Goal: Task Accomplishment & Management: Manage account settings

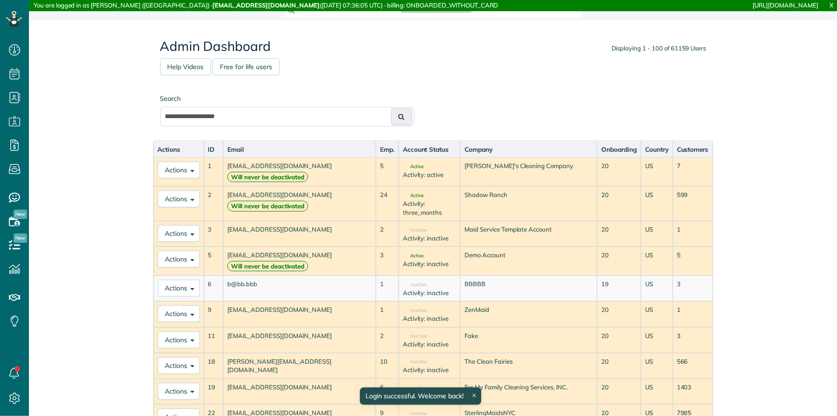
type input "**********"
click at [391, 108] on button at bounding box center [401, 116] width 21 height 17
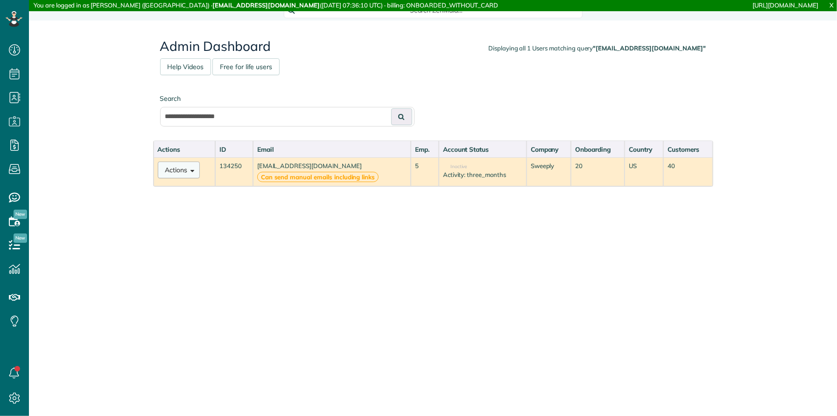
click at [193, 172] on span at bounding box center [191, 169] width 7 height 7
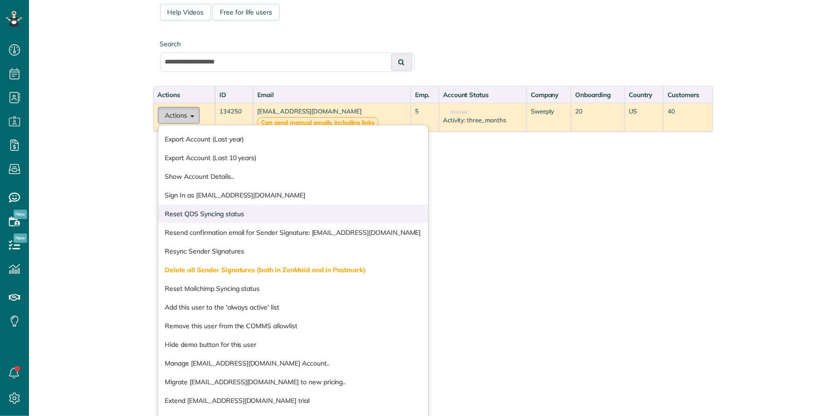
scroll to position [72, 0]
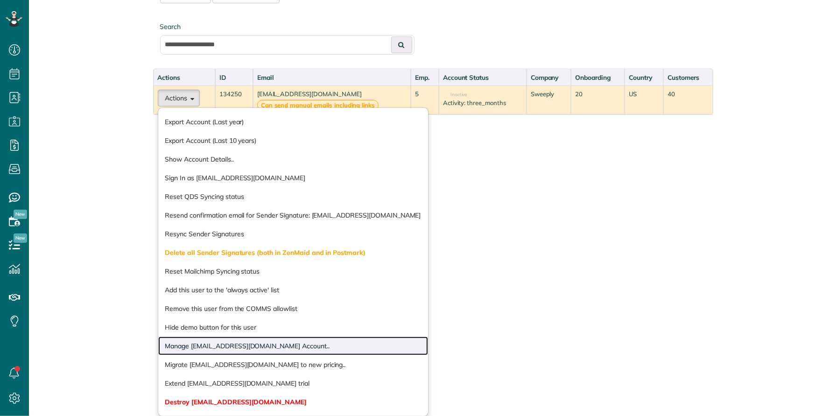
click at [212, 344] on link "Manage [EMAIL_ADDRESS][DOMAIN_NAME] Account.." at bounding box center [293, 346] width 270 height 19
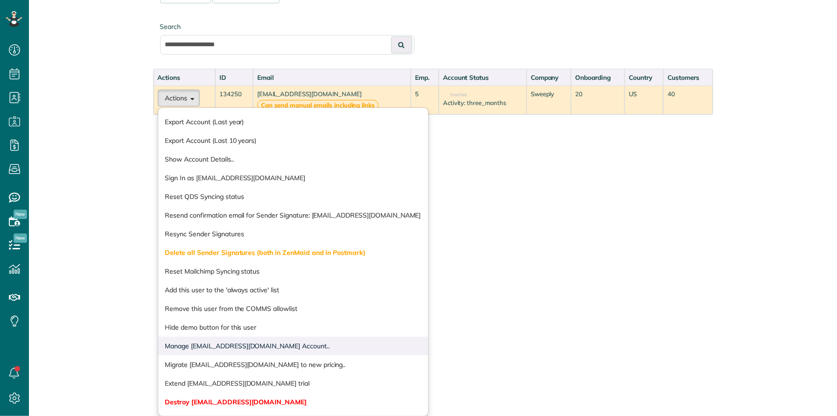
scroll to position [0, 0]
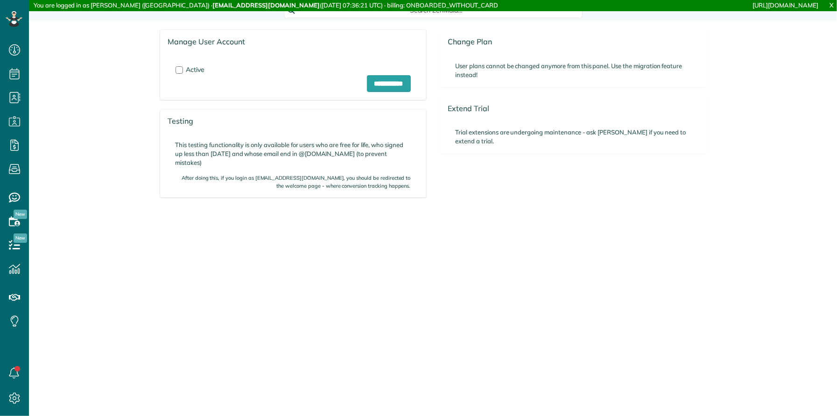
scroll to position [4, 4]
